Goal: Transaction & Acquisition: Purchase product/service

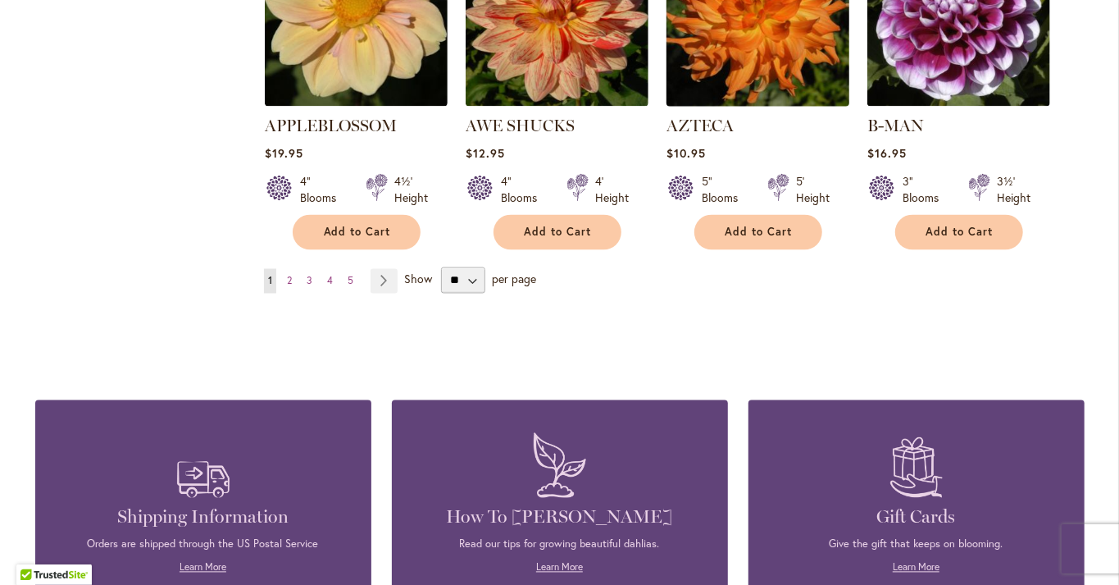
scroll to position [1513, 0]
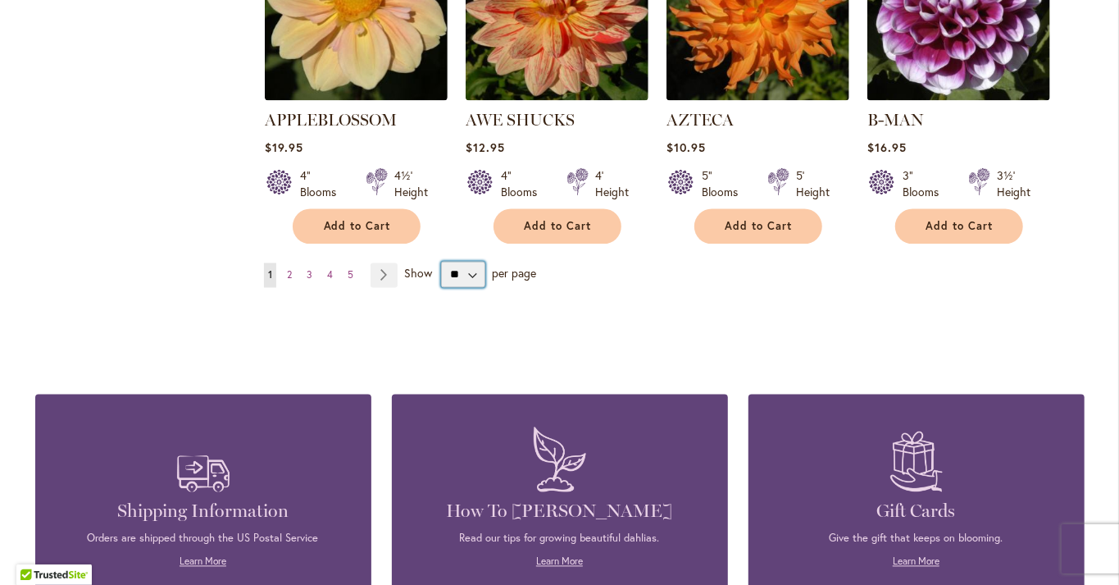
select select "**"
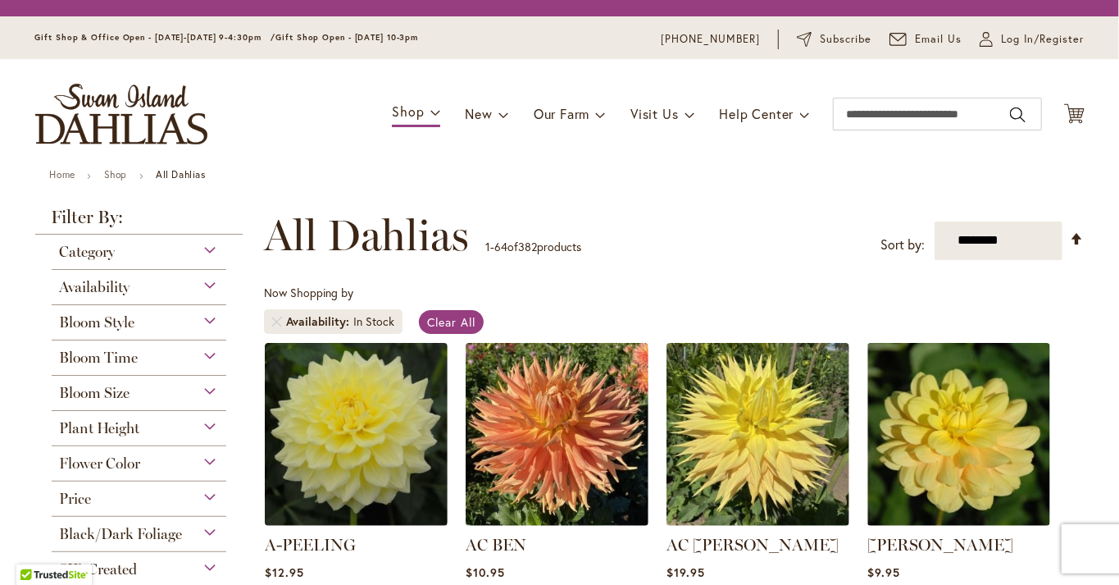
scroll to position [305, 0]
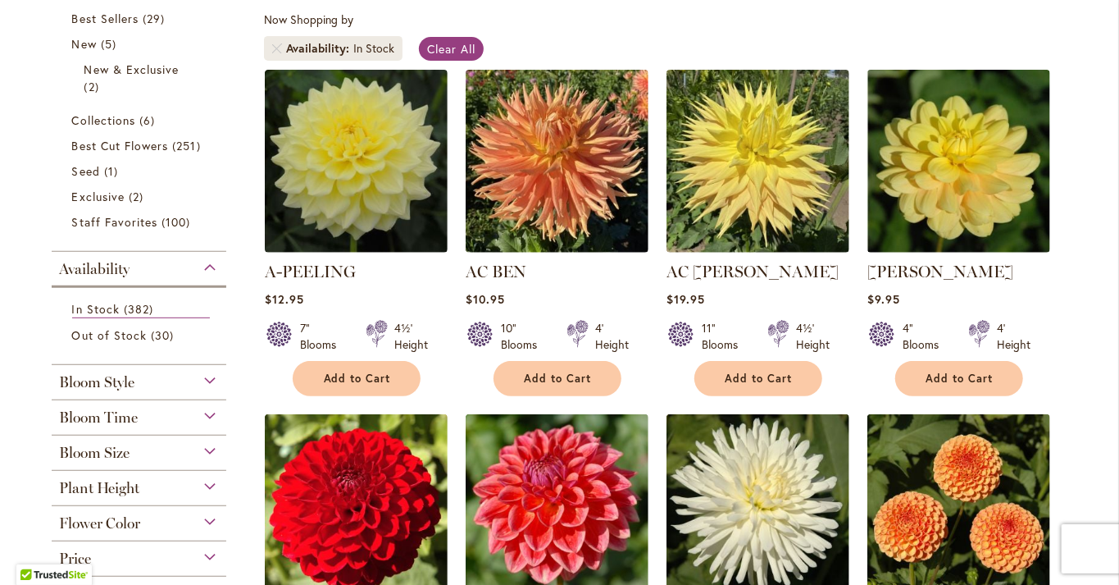
click at [626, 43] on div "Now Shopping by Availability In Stock Clear All" at bounding box center [674, 39] width 821 height 57
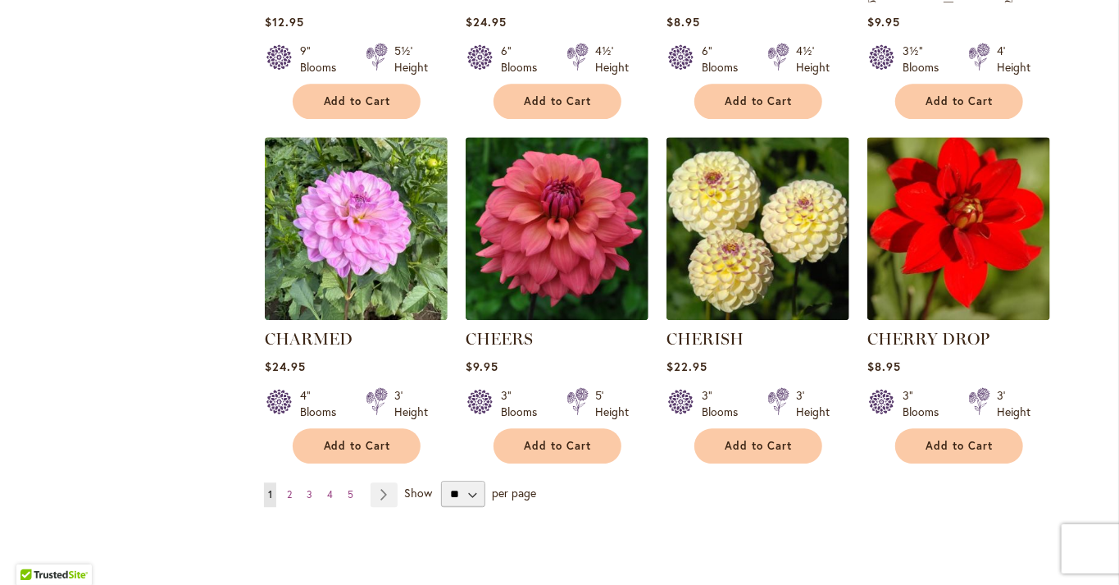
scroll to position [5484, 0]
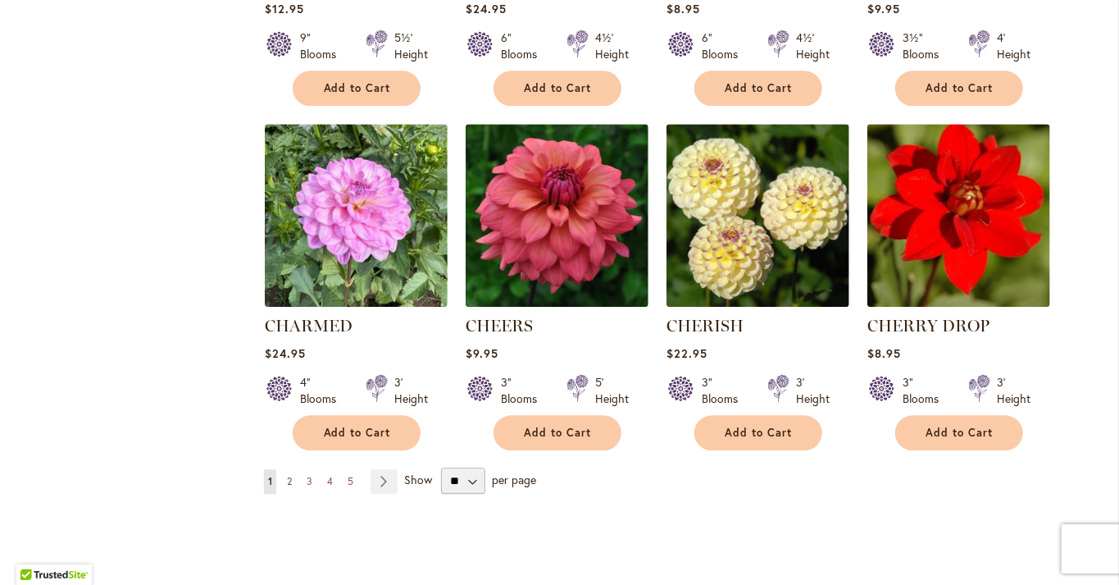
click at [293, 469] on link "Page 2" at bounding box center [289, 481] width 13 height 25
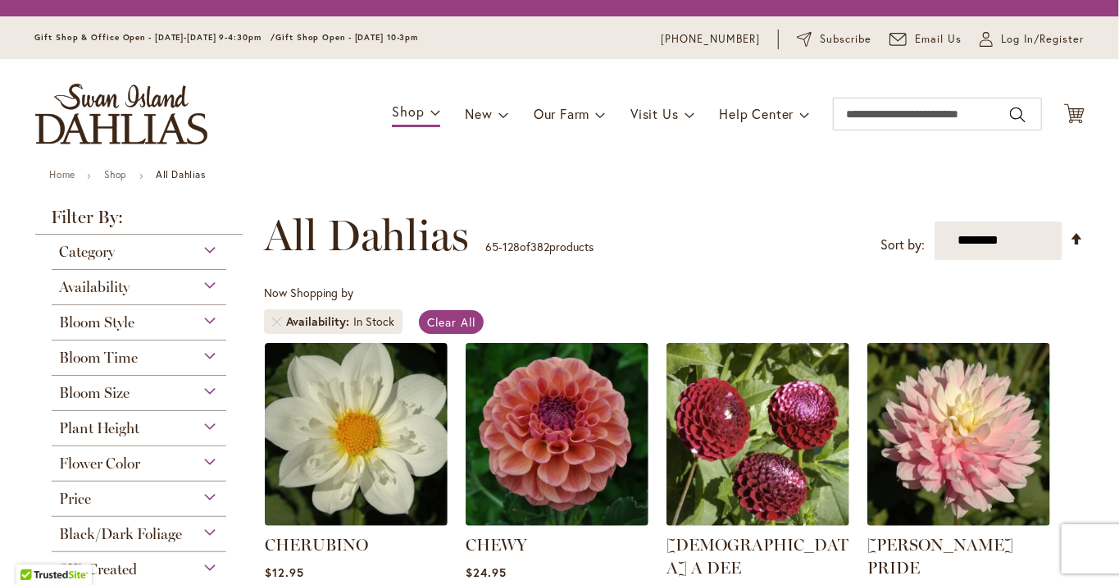
scroll to position [305, 0]
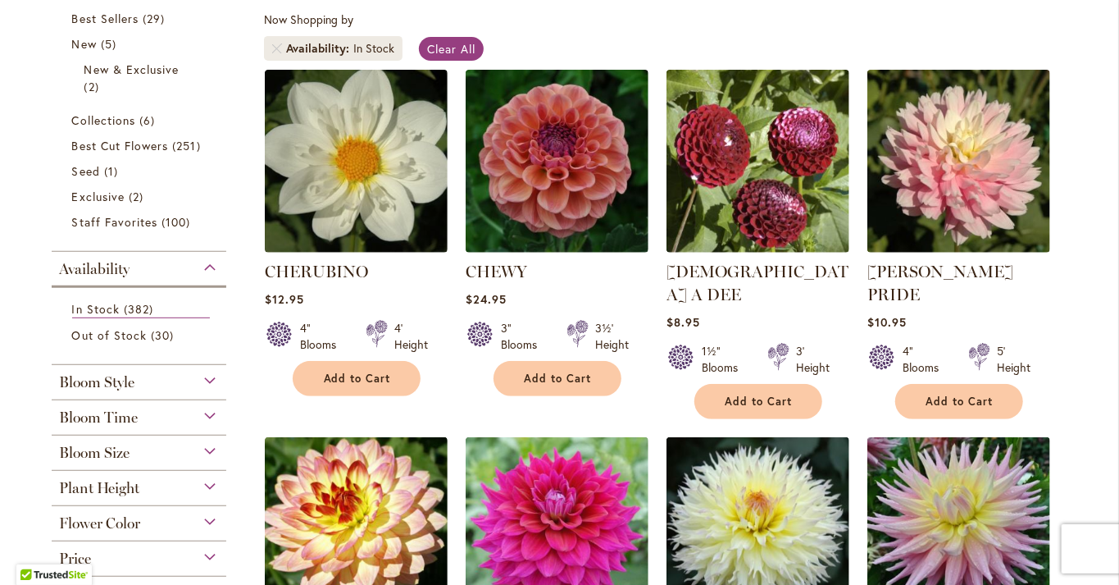
click at [533, 26] on div "Now Shopping by Availability In Stock Clear All" at bounding box center [674, 39] width 821 height 57
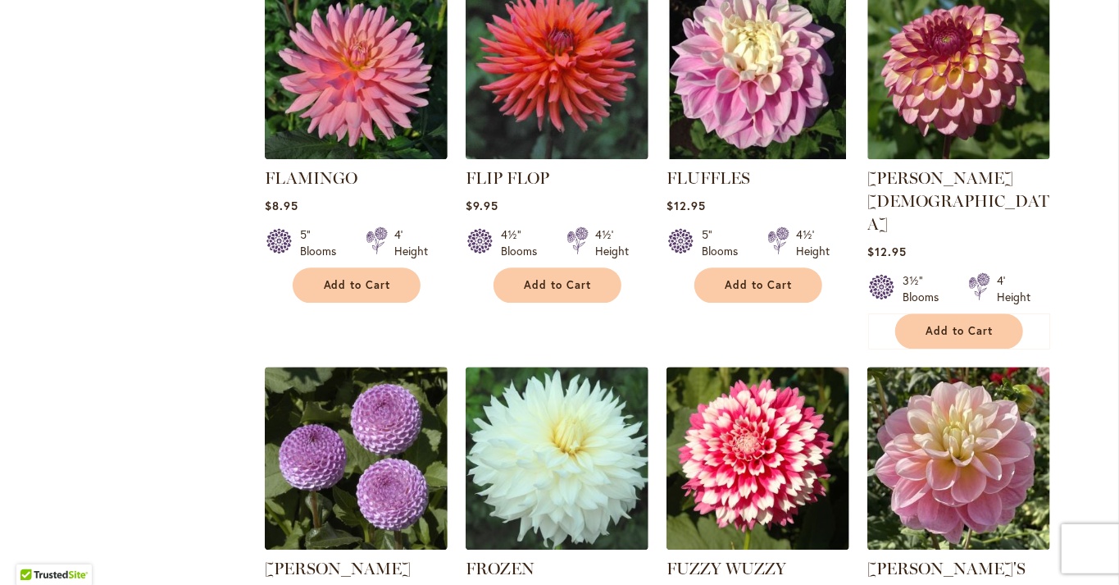
scroll to position [5476, 0]
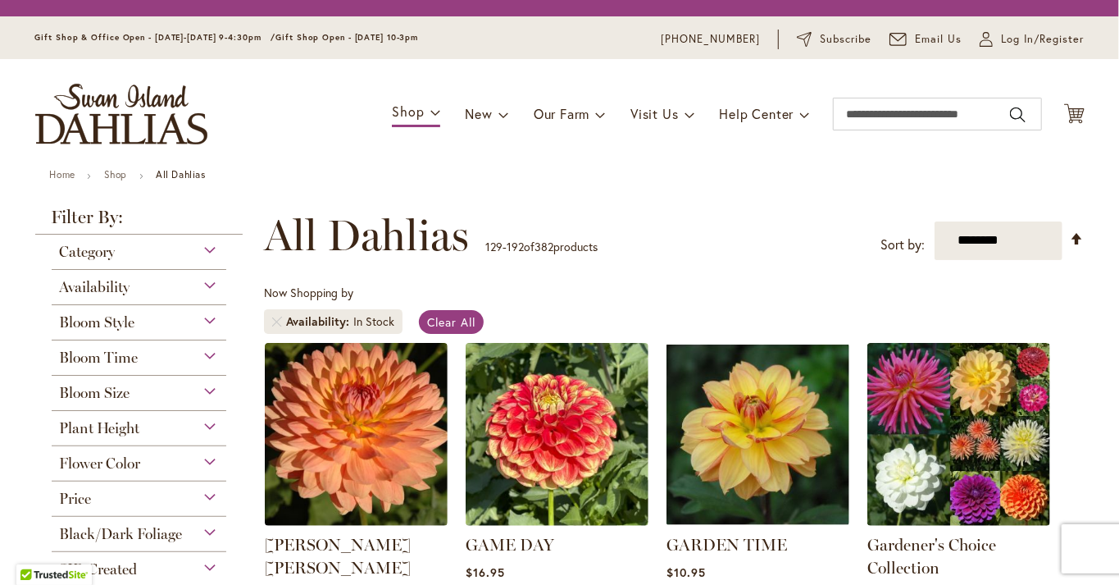
scroll to position [305, 0]
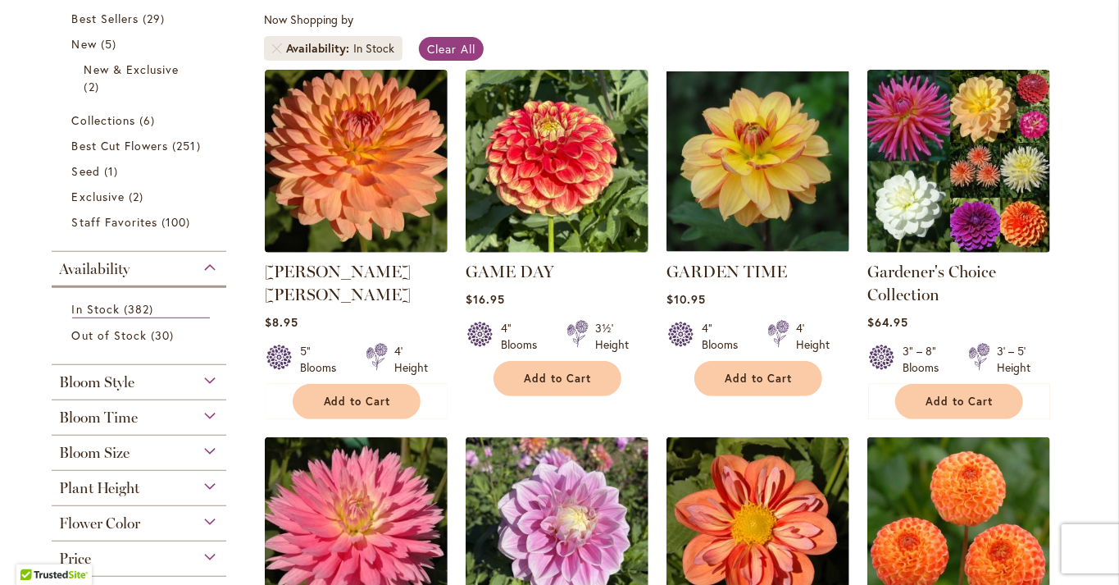
click at [625, 39] on div "Now Shopping by Availability In Stock Clear All" at bounding box center [674, 39] width 821 height 57
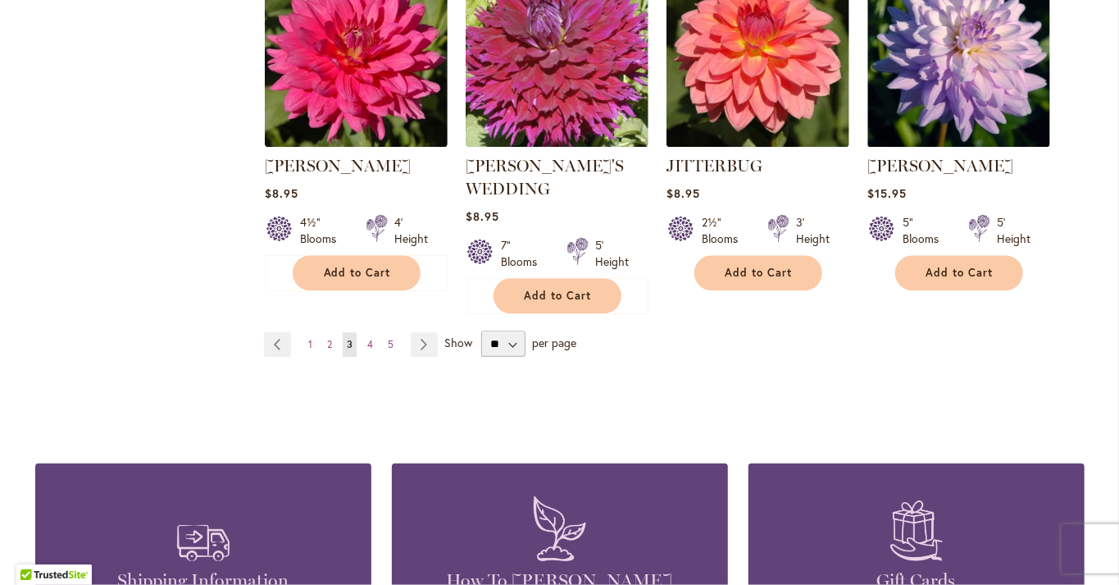
scroll to position [5778, 0]
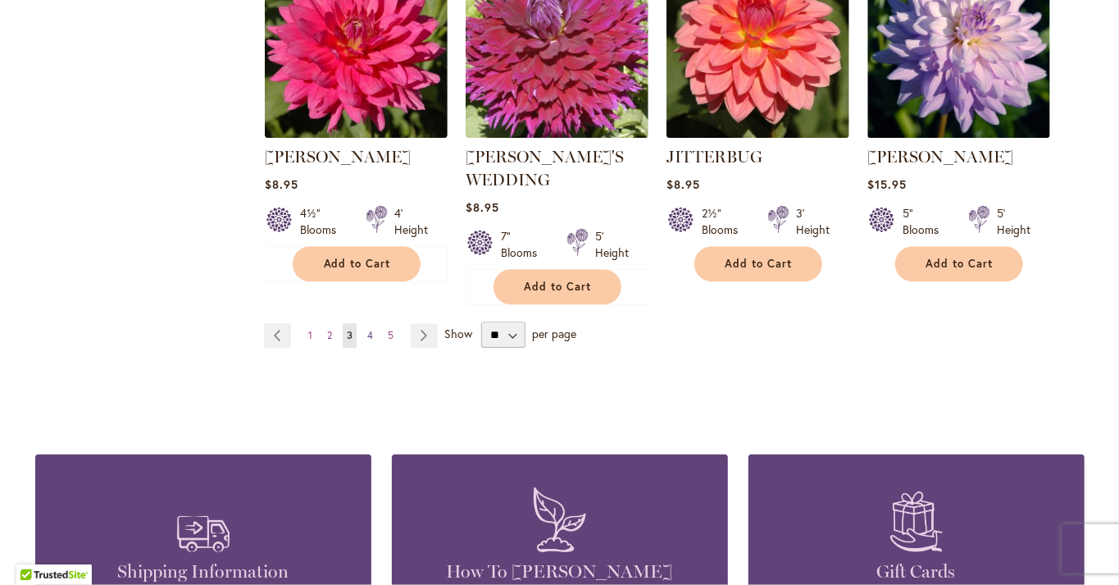
click at [371, 329] on span "4" at bounding box center [370, 335] width 6 height 12
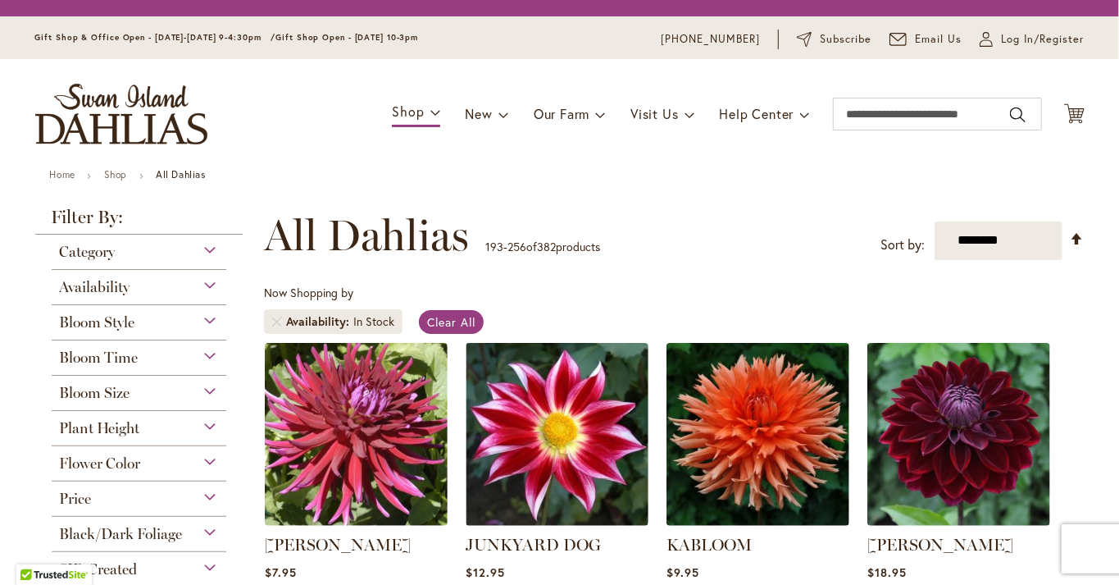
scroll to position [305, 0]
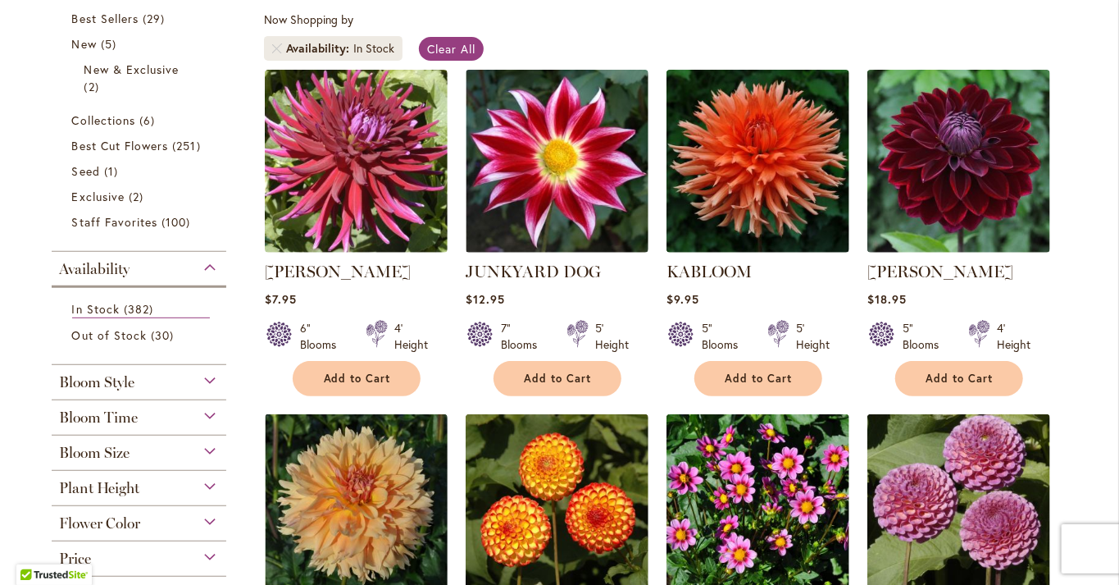
click at [574, 15] on div "Now Shopping by Availability In Stock Clear All" at bounding box center [674, 39] width 821 height 57
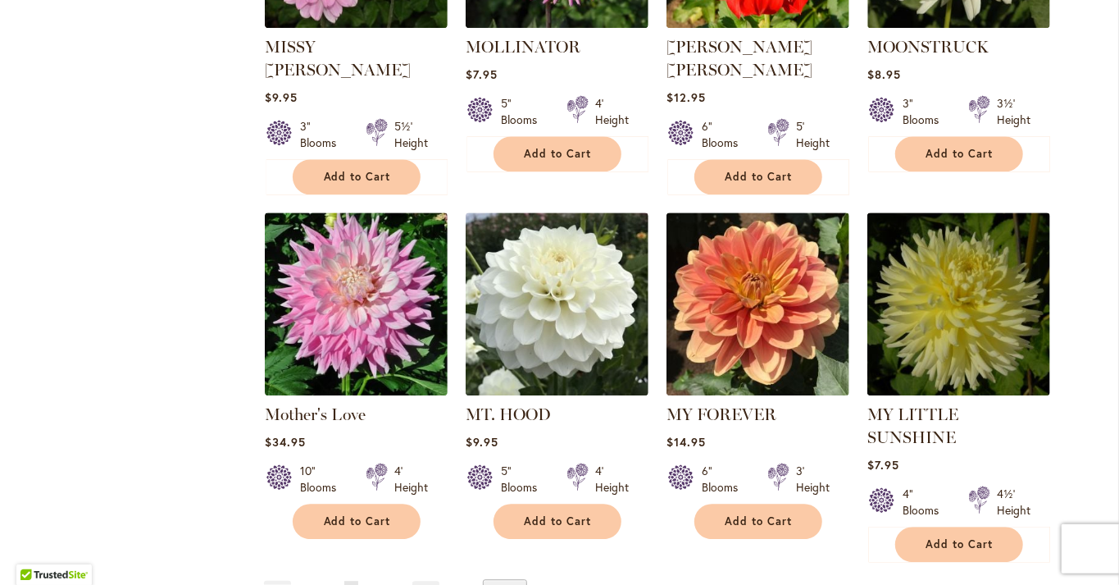
scroll to position [5478, 0]
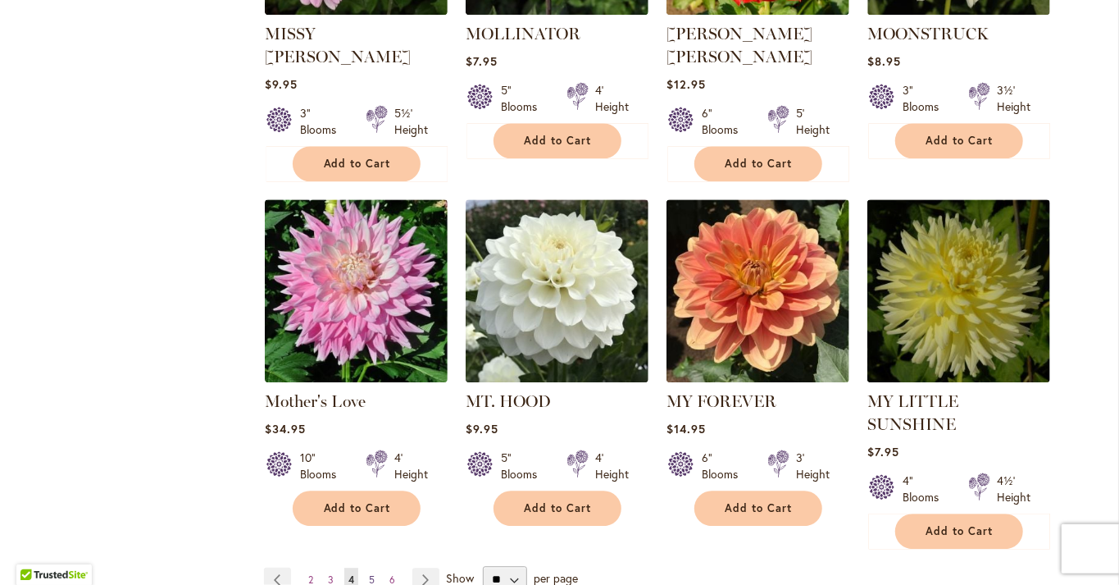
click at [375, 567] on link "Page 5" at bounding box center [372, 579] width 14 height 25
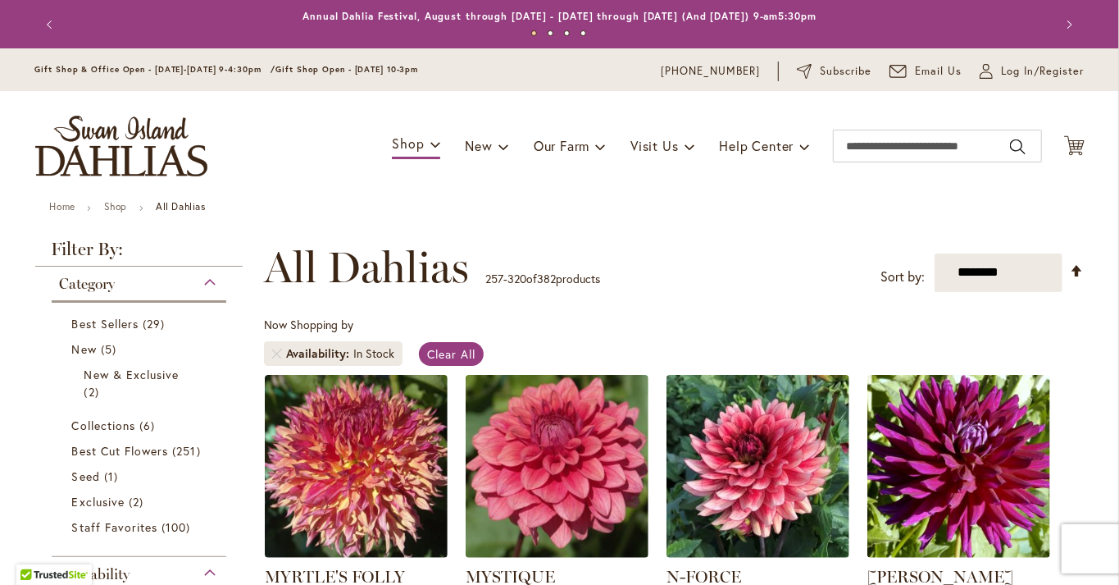
scroll to position [305, 0]
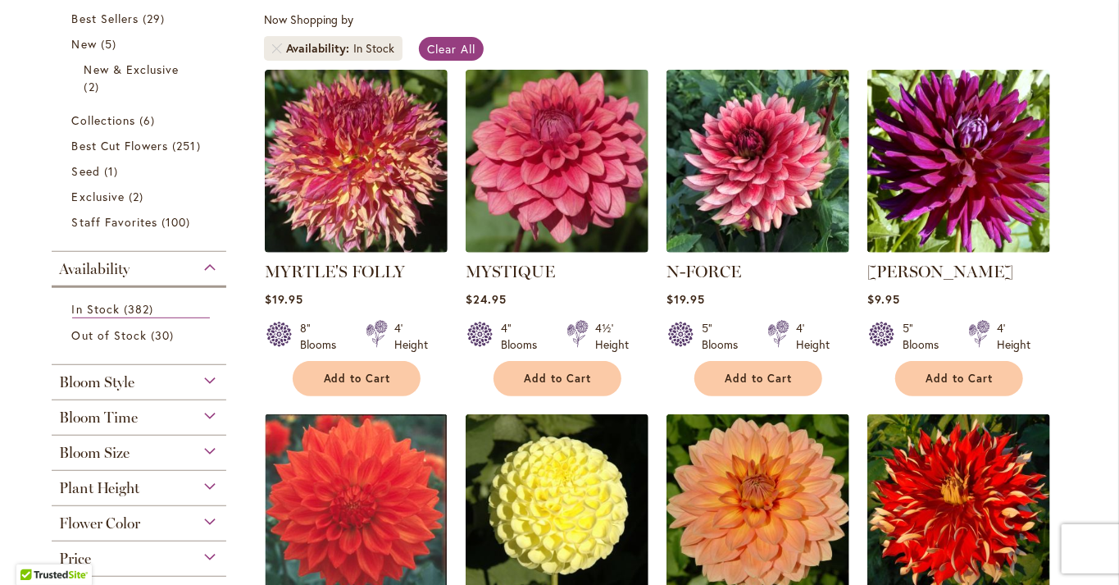
click at [541, 37] on div "Now Shopping by Availability In Stock Clear All" at bounding box center [674, 39] width 821 height 57
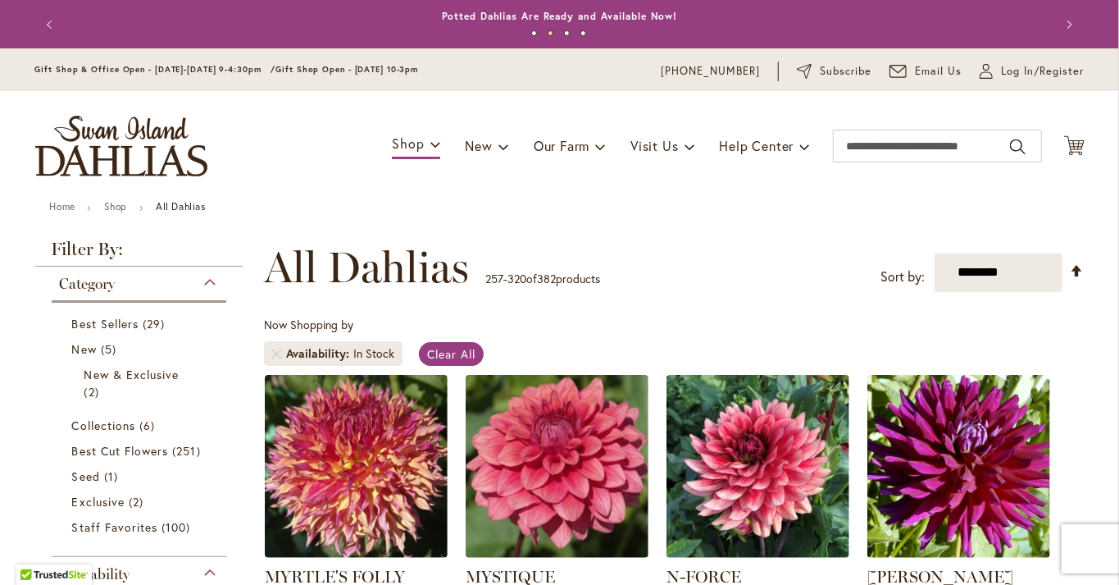
scroll to position [0, 0]
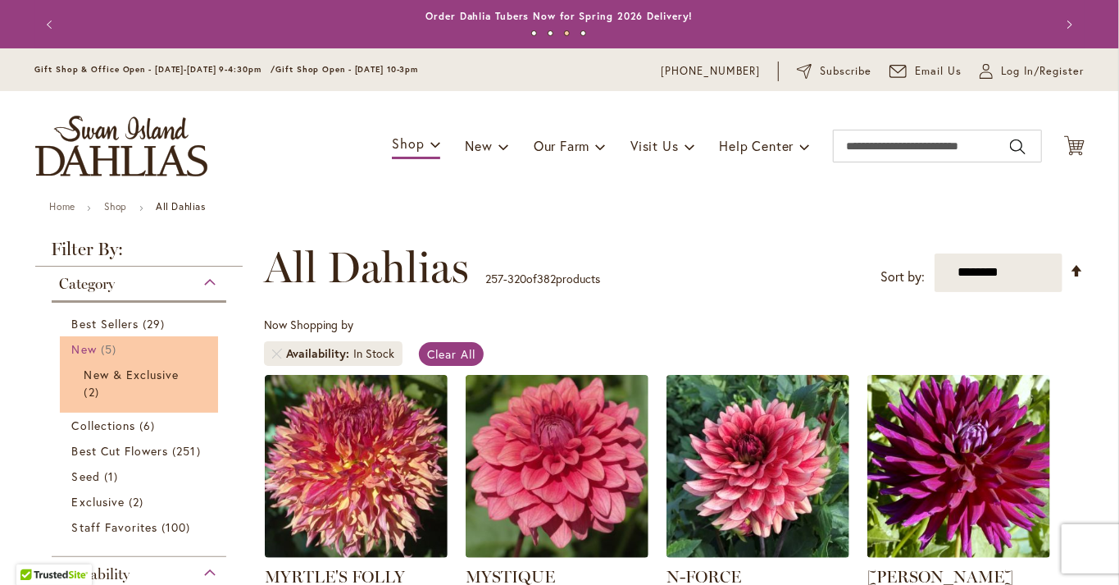
click at [89, 345] on span "New" at bounding box center [84, 349] width 25 height 16
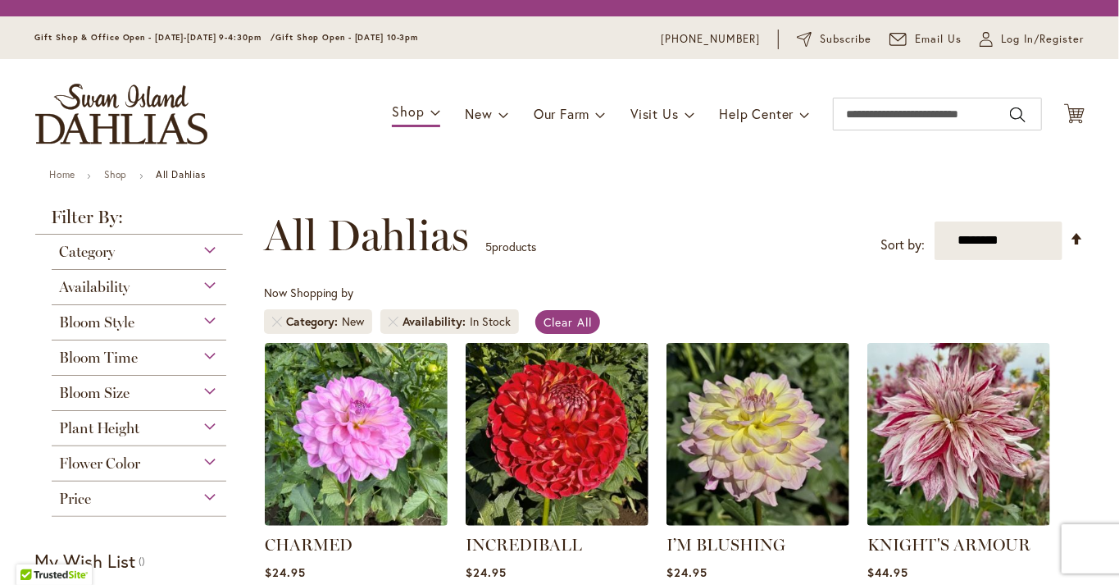
scroll to position [305, 0]
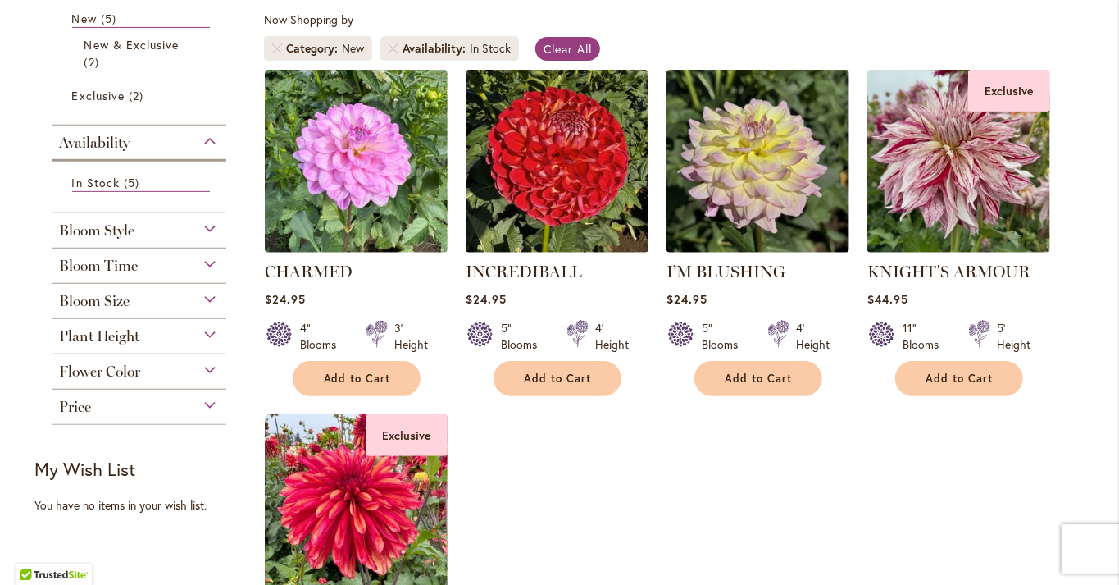
click at [498, 546] on ol "CHARMED $24.95 4" Blooms 3' Height Add to Cart" at bounding box center [674, 405] width 821 height 672
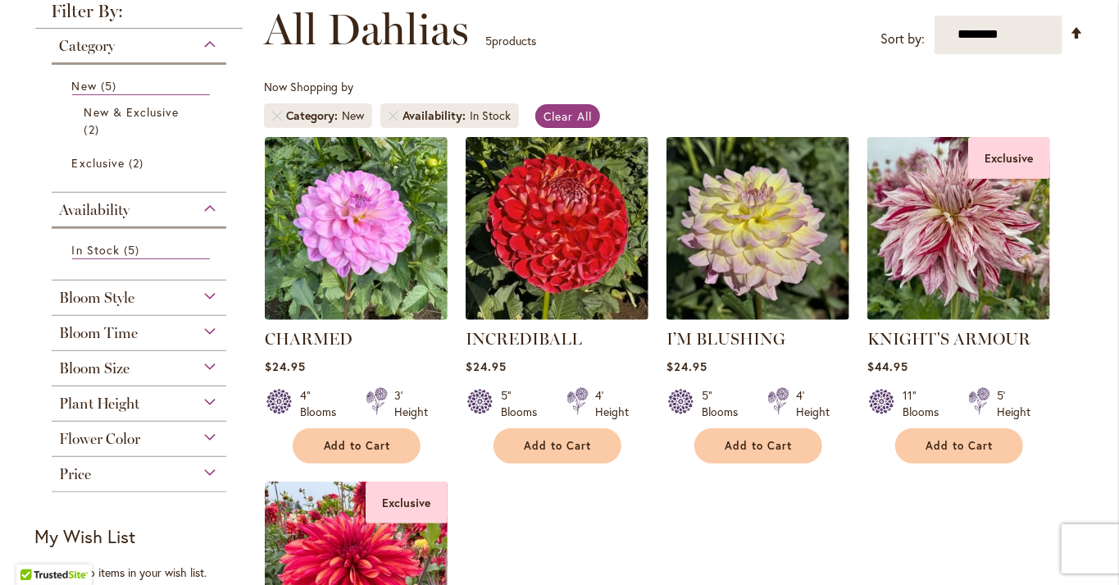
scroll to position [139, 0]
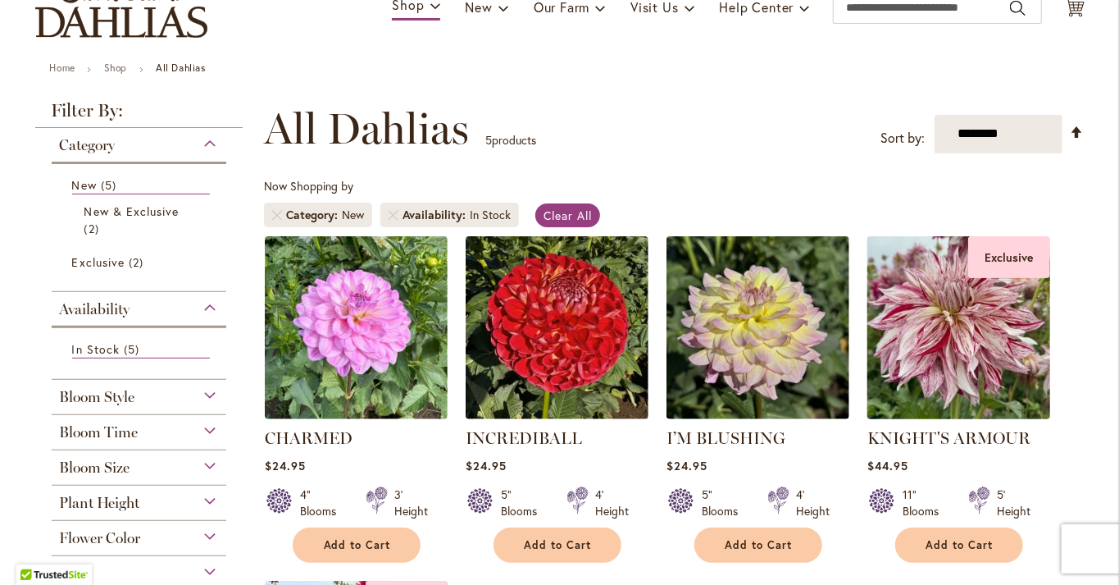
click at [955, 331] on img at bounding box center [958, 327] width 192 height 192
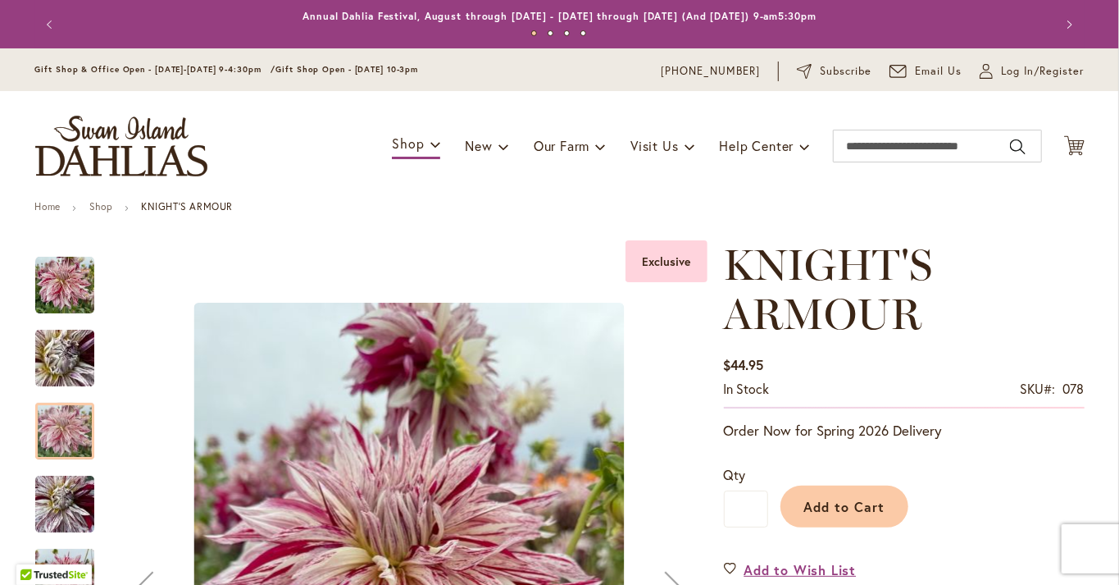
scroll to position [239, 0]
